Goal: Complete application form: Complete application form

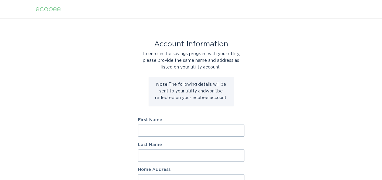
click at [187, 130] on input "First Name" at bounding box center [191, 131] width 106 height 12
type input "Joseph"
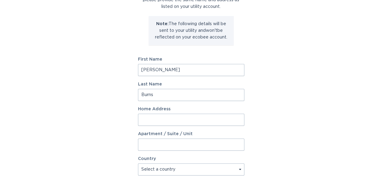
scroll to position [91, 0]
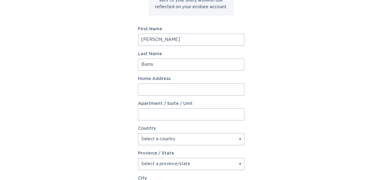
type input "Burns"
click at [201, 85] on input "Home Address" at bounding box center [191, 90] width 106 height 12
type input "[STREET_ADDRESS]"
type input "Apt 8D"
click at [309, 79] on div "Account Information To enrol in the savings program with your utility, please p…" at bounding box center [191, 95] width 382 height 336
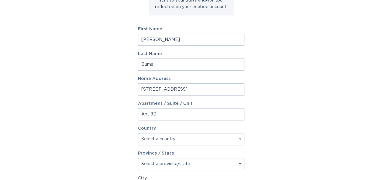
click at [236, 139] on select "Select a country [GEOGRAPHIC_DATA] [GEOGRAPHIC_DATA]" at bounding box center [191, 139] width 106 height 12
select select "US"
click at [138, 133] on select "Select a country [GEOGRAPHIC_DATA] [GEOGRAPHIC_DATA]" at bounding box center [191, 139] width 106 height 12
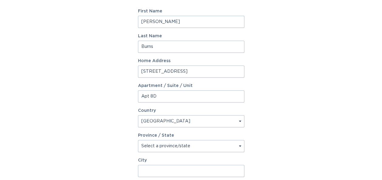
scroll to position [121, 0]
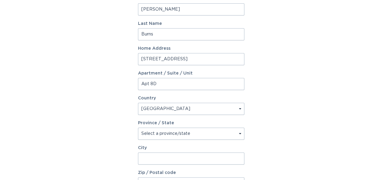
click at [239, 133] on select "Select a province/state [US_STATE] [US_STATE] [US_STATE] [US_STATE] [US_STATE] …" at bounding box center [191, 134] width 106 height 12
select select "NY"
click at [138, 128] on select "Select a province/state [US_STATE] [US_STATE] [US_STATE] [US_STATE] [US_STATE] …" at bounding box center [191, 134] width 106 height 12
click at [179, 156] on input "City" at bounding box center [191, 159] width 106 height 12
type input "[US_STATE]"
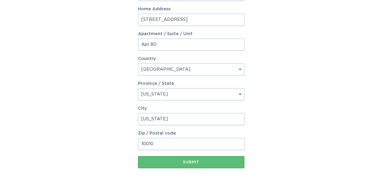
scroll to position [189, 0]
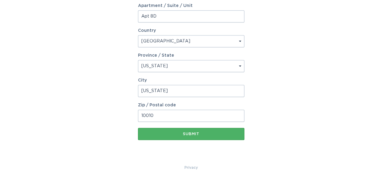
type input "10010"
click at [197, 134] on div "Submit" at bounding box center [191, 134] width 100 height 4
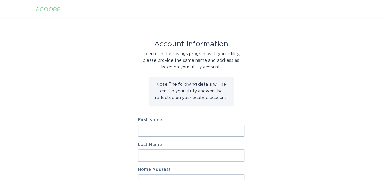
click at [196, 131] on input "First Name" at bounding box center [191, 131] width 106 height 12
type input "Joseph"
type input "Burns"
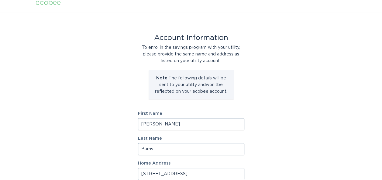
type input "[STREET_ADDRESS]"
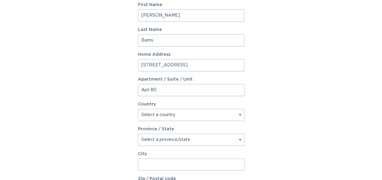
type input "Apt 8D"
click at [241, 114] on select "Select a country [GEOGRAPHIC_DATA] [GEOGRAPHIC_DATA]" at bounding box center [191, 115] width 106 height 12
select select "US"
click at [138, 109] on select "Select a country [GEOGRAPHIC_DATA] [GEOGRAPHIC_DATA]" at bounding box center [191, 115] width 106 height 12
click at [196, 140] on select "Select a province/state [US_STATE] [US_STATE] [US_STATE] [US_STATE] [US_STATE] …" at bounding box center [191, 140] width 106 height 12
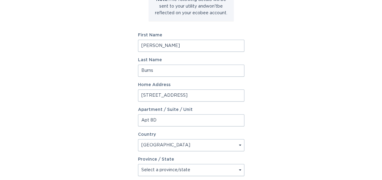
scroll to position [146, 0]
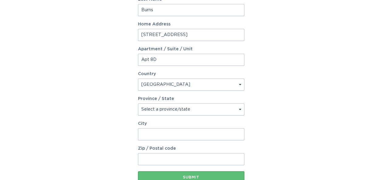
click at [208, 106] on select "Select a province/state [US_STATE] [US_STATE] [US_STATE] [US_STATE] [US_STATE] …" at bounding box center [191, 110] width 106 height 12
select select "NY"
click at [138, 104] on select "Select a province/state [US_STATE] [US_STATE] [US_STATE] [US_STATE] [US_STATE] …" at bounding box center [191, 110] width 106 height 12
click at [182, 132] on input "City" at bounding box center [191, 134] width 106 height 12
type input "[US_STATE]"
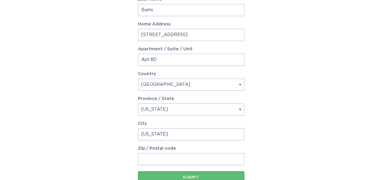
click at [304, 121] on div "Account Information To enrol in the savings program with your utility, please p…" at bounding box center [191, 40] width 382 height 336
click at [207, 162] on input "Zip / Postal code" at bounding box center [191, 159] width 106 height 12
type input "10010"
click at [276, 124] on div "Account Information To enrol in the savings program with your utility, please p…" at bounding box center [191, 40] width 382 height 336
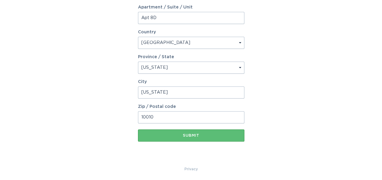
scroll to position [189, 0]
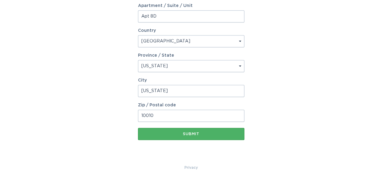
click at [194, 135] on div "Submit" at bounding box center [191, 134] width 100 height 4
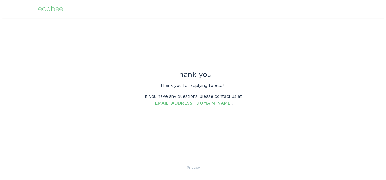
scroll to position [0, 0]
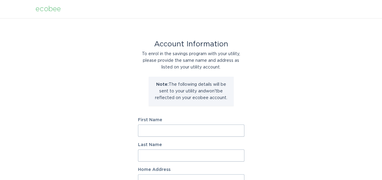
click at [180, 132] on input "First Name" at bounding box center [191, 131] width 106 height 12
type input "[PERSON_NAME]"
type input "Burns"
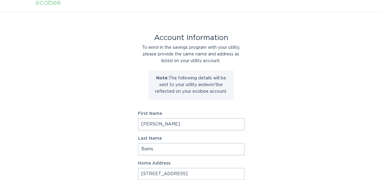
type input "[STREET_ADDRESS]"
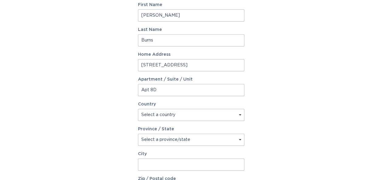
type input "Apt 8D"
click at [237, 115] on select "Select a country [GEOGRAPHIC_DATA] [GEOGRAPHIC_DATA]" at bounding box center [191, 115] width 106 height 12
select select "US"
click at [138, 109] on select "Select a country [GEOGRAPHIC_DATA] [GEOGRAPHIC_DATA]" at bounding box center [191, 115] width 106 height 12
click at [207, 142] on select "Select a province/state [US_STATE] [US_STATE] [US_STATE] [US_STATE] [US_STATE] …" at bounding box center [191, 140] width 106 height 12
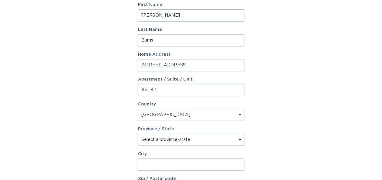
select select "NY"
click at [138, 134] on select "Select a province/state [US_STATE] [US_STATE] [US_STATE] [US_STATE] [US_STATE] …" at bounding box center [191, 140] width 106 height 12
click at [200, 160] on input "City" at bounding box center [191, 165] width 106 height 12
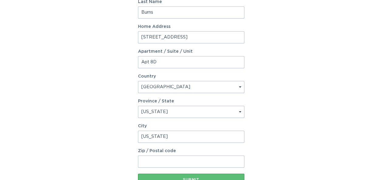
scroll to position [189, 0]
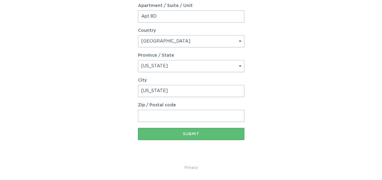
type input "[US_STATE]"
click at [174, 114] on input "Zip / Postal code" at bounding box center [191, 116] width 106 height 12
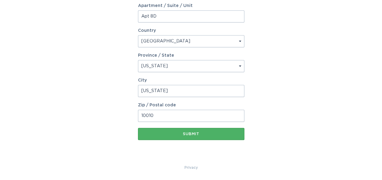
type input "10010"
click at [232, 137] on button "Submit" at bounding box center [191, 134] width 106 height 12
